Goal: Find specific page/section: Find specific page/section

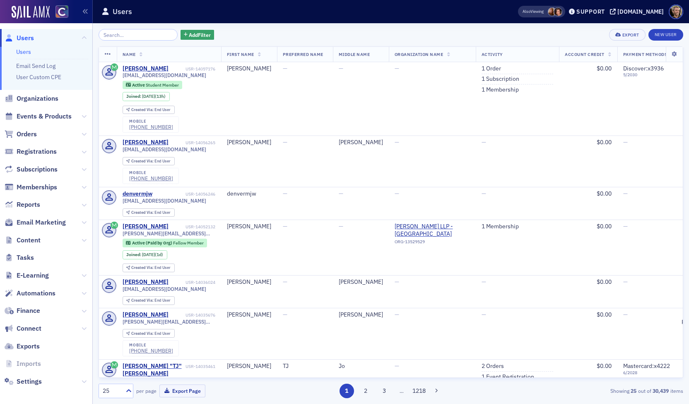
click at [73, 217] on span "Email Marketing" at bounding box center [46, 223] width 92 height 18
click at [75, 222] on span "Email Marketing" at bounding box center [46, 223] width 92 height 18
click at [82, 223] on icon at bounding box center [84, 222] width 5 height 5
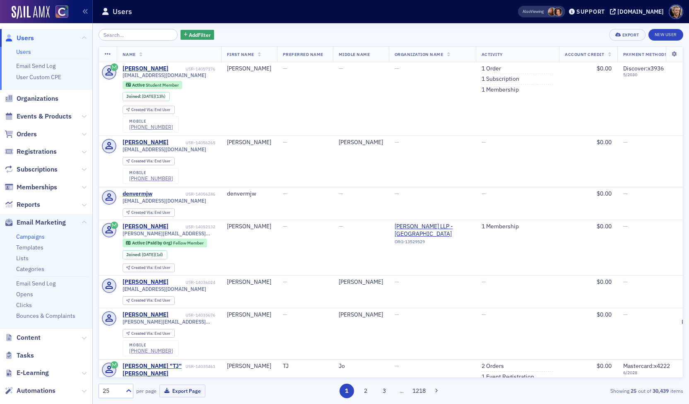
click at [41, 238] on link "Campaigns" at bounding box center [30, 236] width 29 height 7
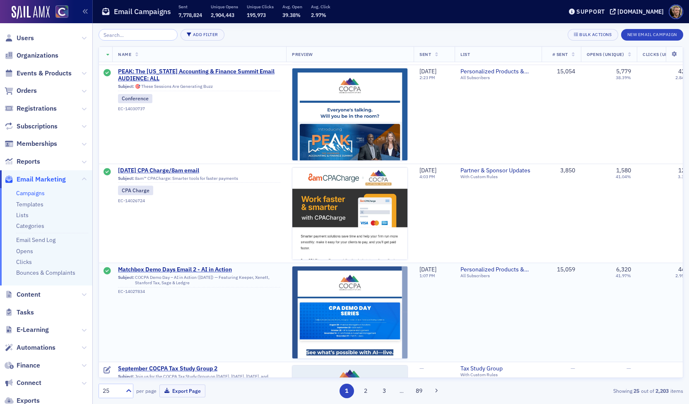
scroll to position [994, 0]
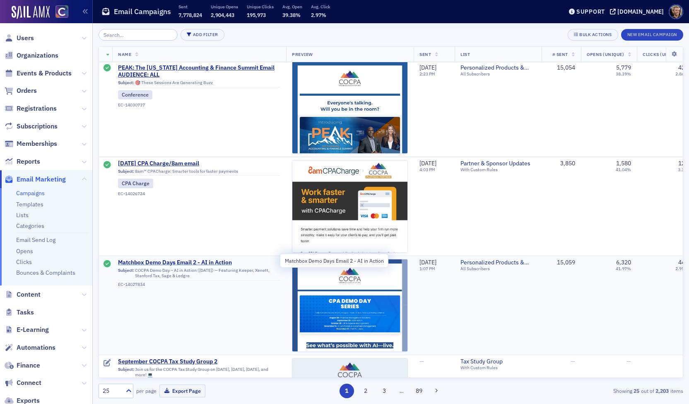
click at [165, 259] on span "Matchbox Demo Days Email 2 - AI in Action" at bounding box center [199, 262] width 162 height 7
click at [153, 259] on span "Matchbox Demo Days Email 2 - AI in Action" at bounding box center [199, 262] width 162 height 7
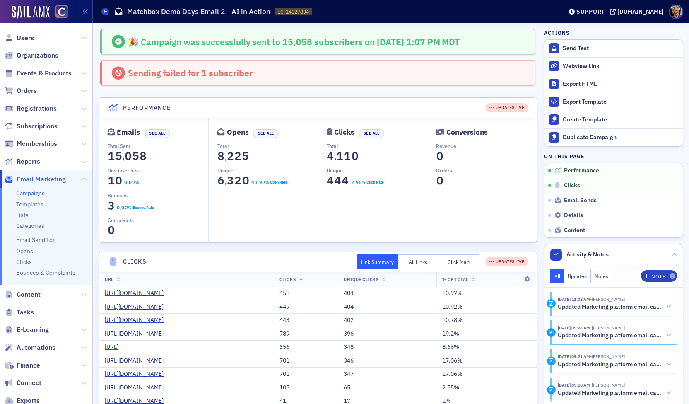
click at [120, 152] on span "5" at bounding box center [118, 156] width 11 height 14
click at [120, 149] on dd "0 1 2 3 4 5 6 7 8 9 1 0 1 2 3 4 5 6 7 8 9 5 , 0 1 2 3 4 5 6 7 8 9 0 0 1 2 3 4 5…" at bounding box center [158, 157] width 101 height 17
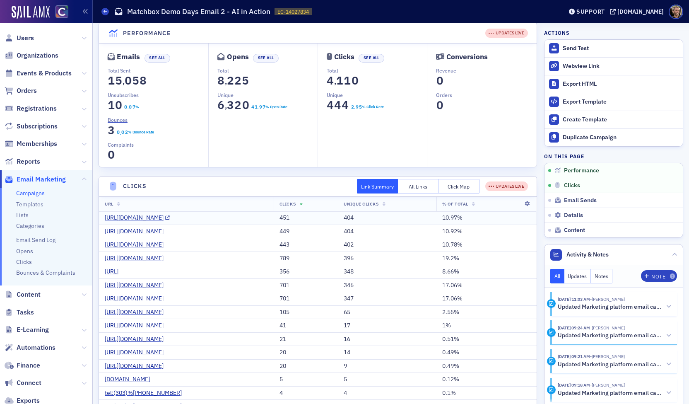
scroll to position [83, 0]
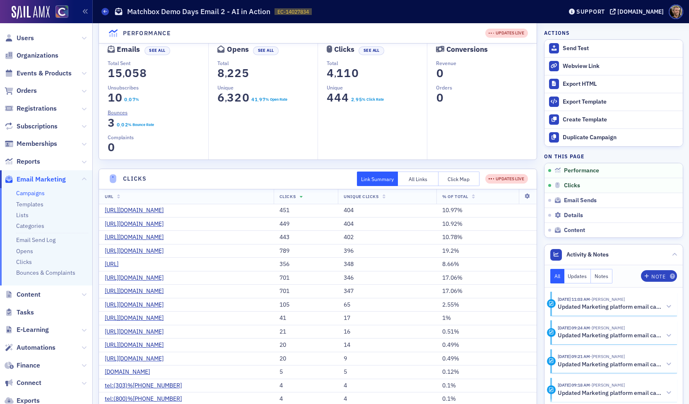
click at [448, 177] on button "Click Map" at bounding box center [459, 178] width 41 height 14
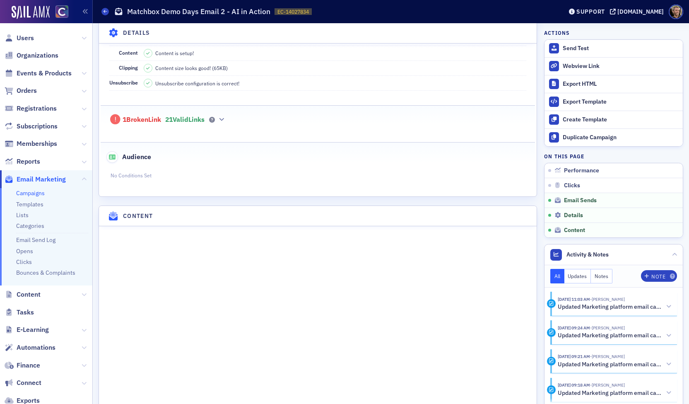
scroll to position [1077, 0]
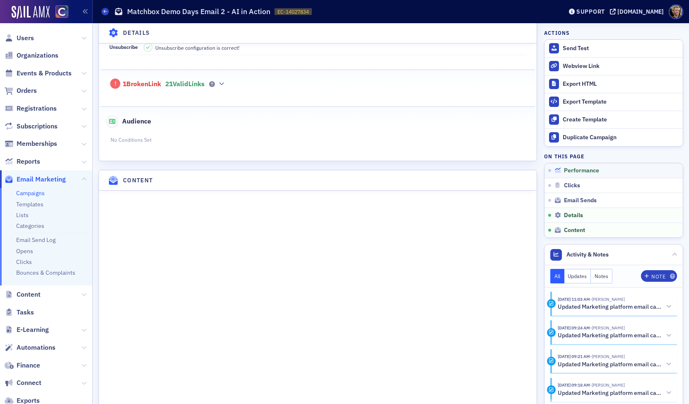
click at [579, 169] on span "Performance" at bounding box center [581, 170] width 35 height 7
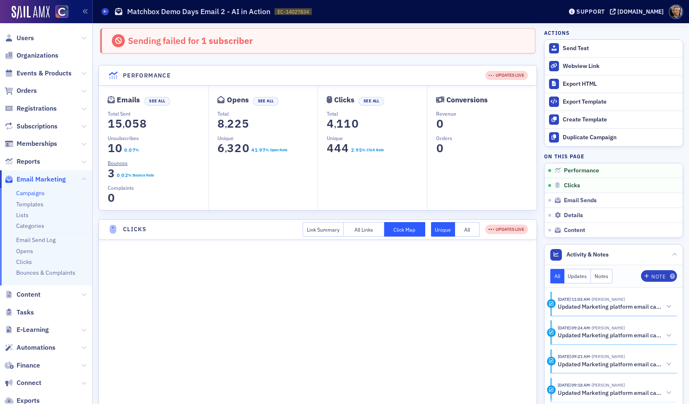
scroll to position [0, 0]
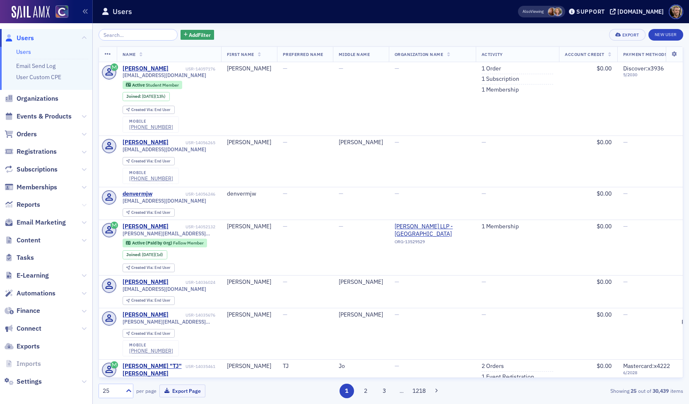
click at [82, 203] on icon at bounding box center [84, 205] width 5 height 5
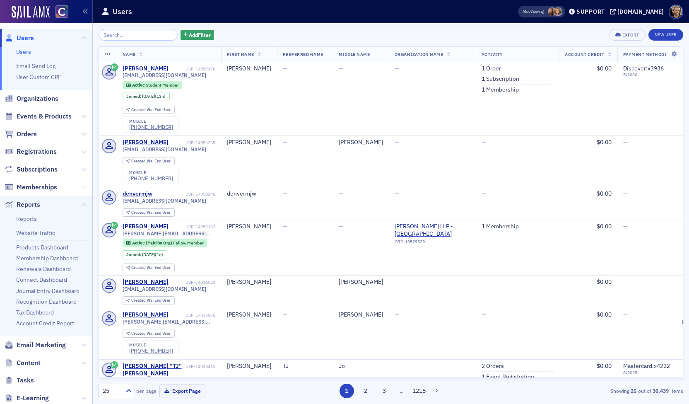
click at [82, 186] on icon at bounding box center [84, 187] width 5 height 5
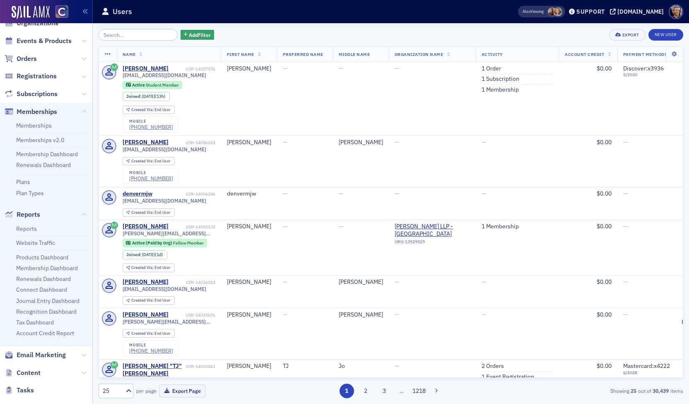
scroll to position [83, 0]
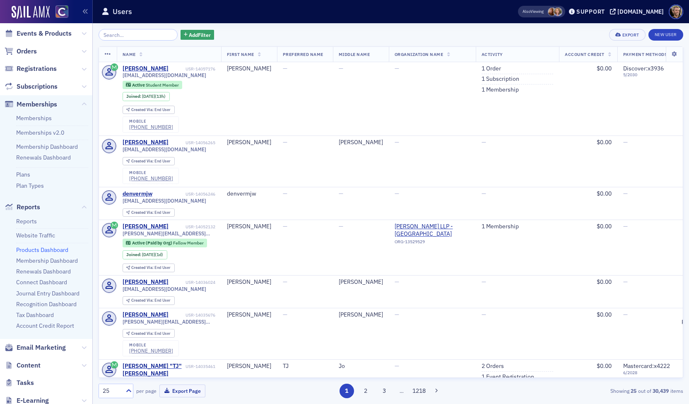
click at [59, 249] on link "Products Dashboard" at bounding box center [42, 249] width 52 height 7
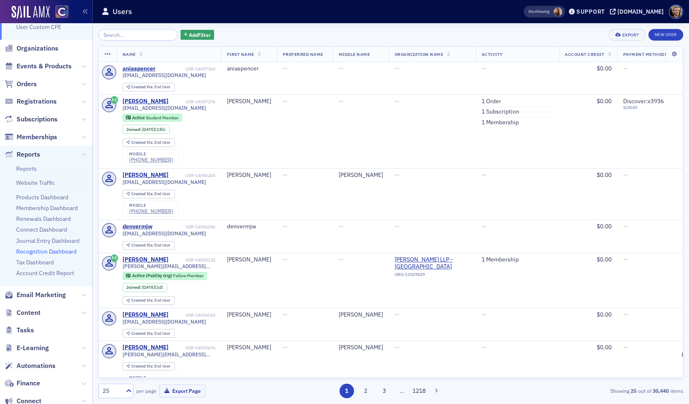
scroll to position [43, 0]
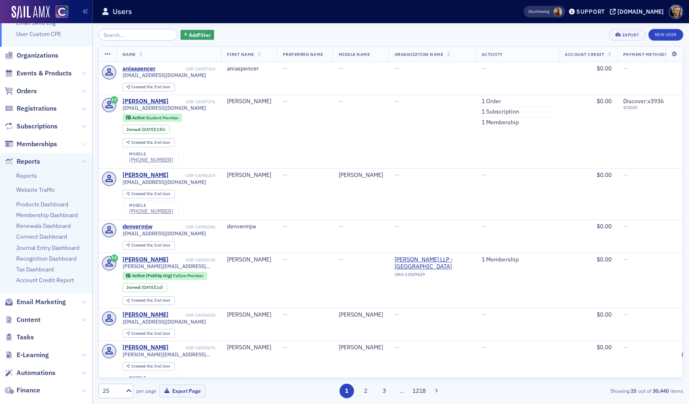
click at [82, 143] on icon at bounding box center [84, 144] width 5 height 5
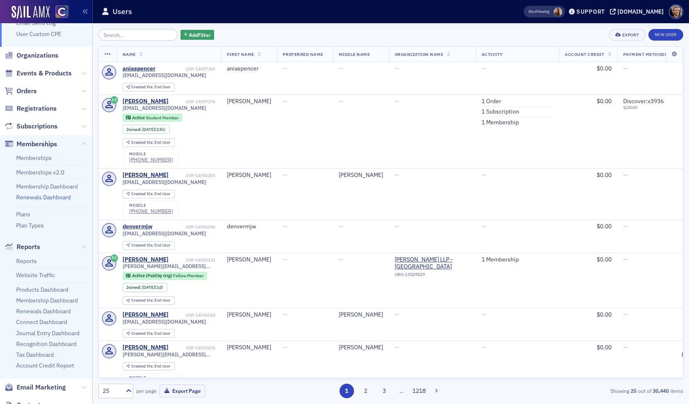
click at [47, 198] on link "Renewals Dashboard" at bounding box center [43, 196] width 55 height 7
